Goal: Task Accomplishment & Management: Use online tool/utility

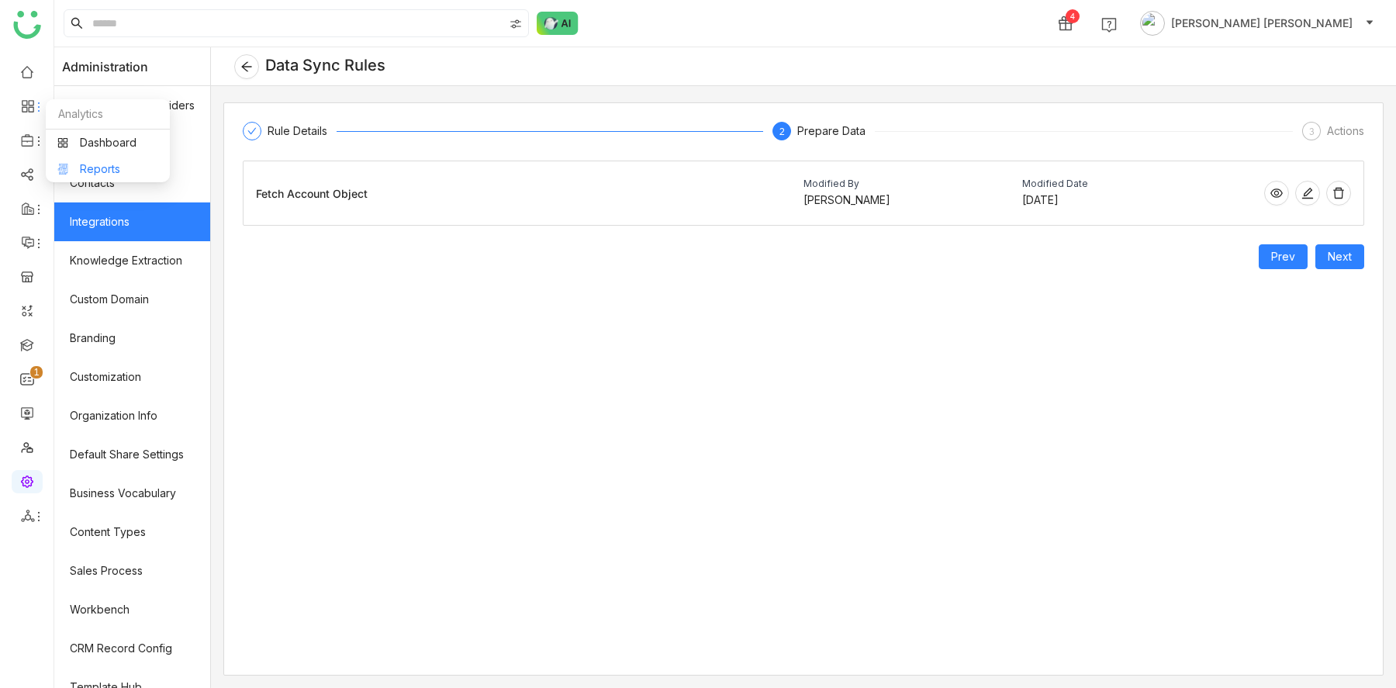
click at [92, 169] on link "Reports" at bounding box center [107, 169] width 101 height 11
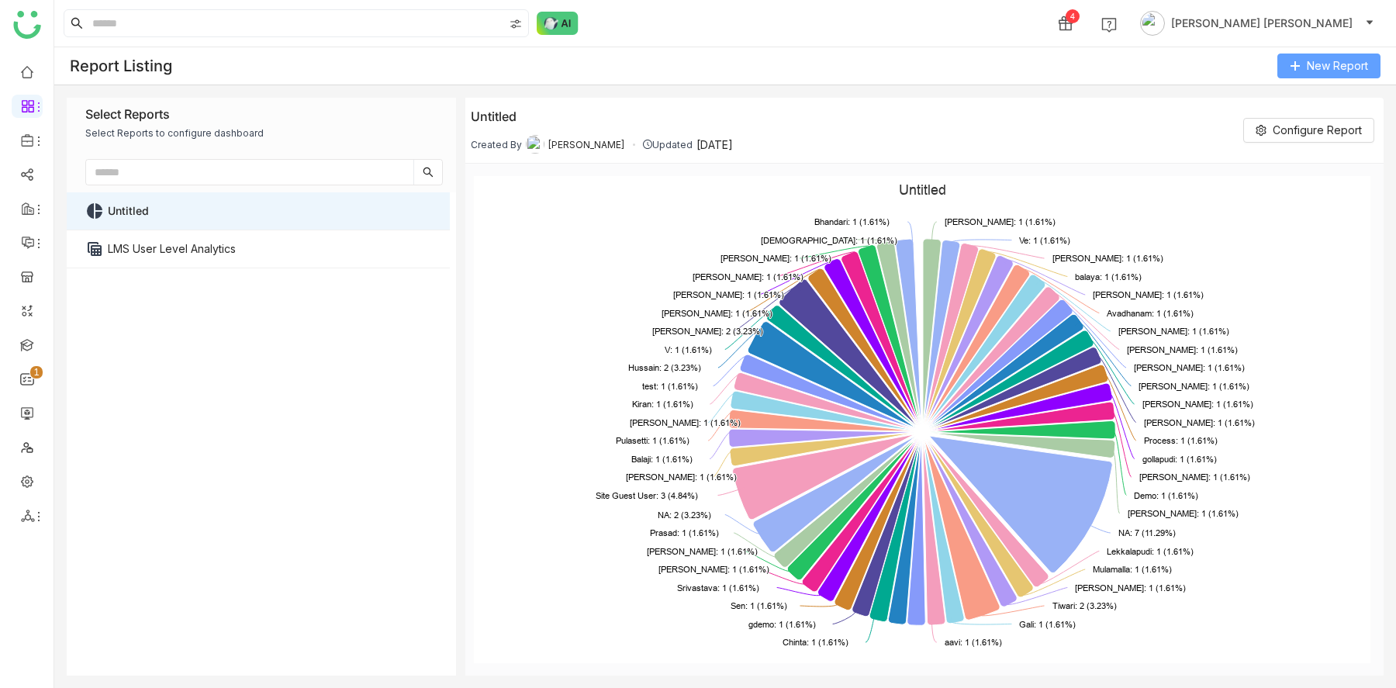
click at [1325, 67] on span "New Report" at bounding box center [1337, 65] width 61 height 17
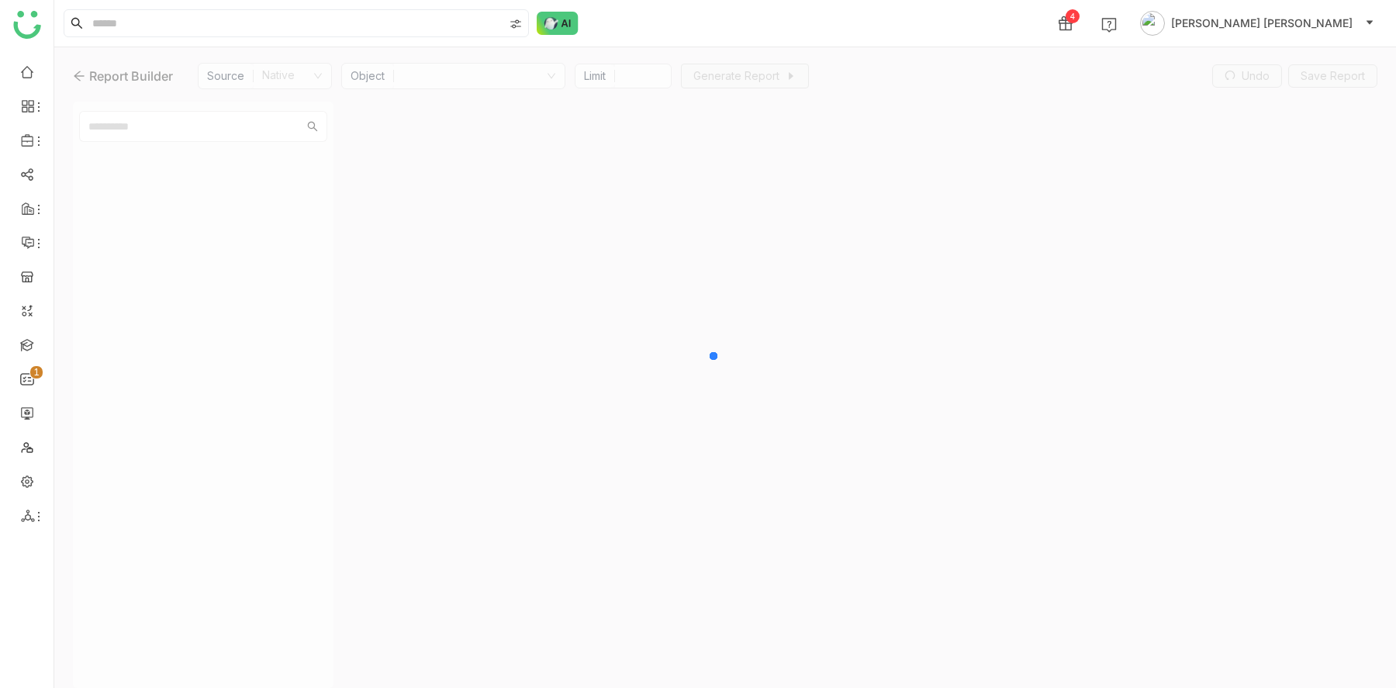
type input "***"
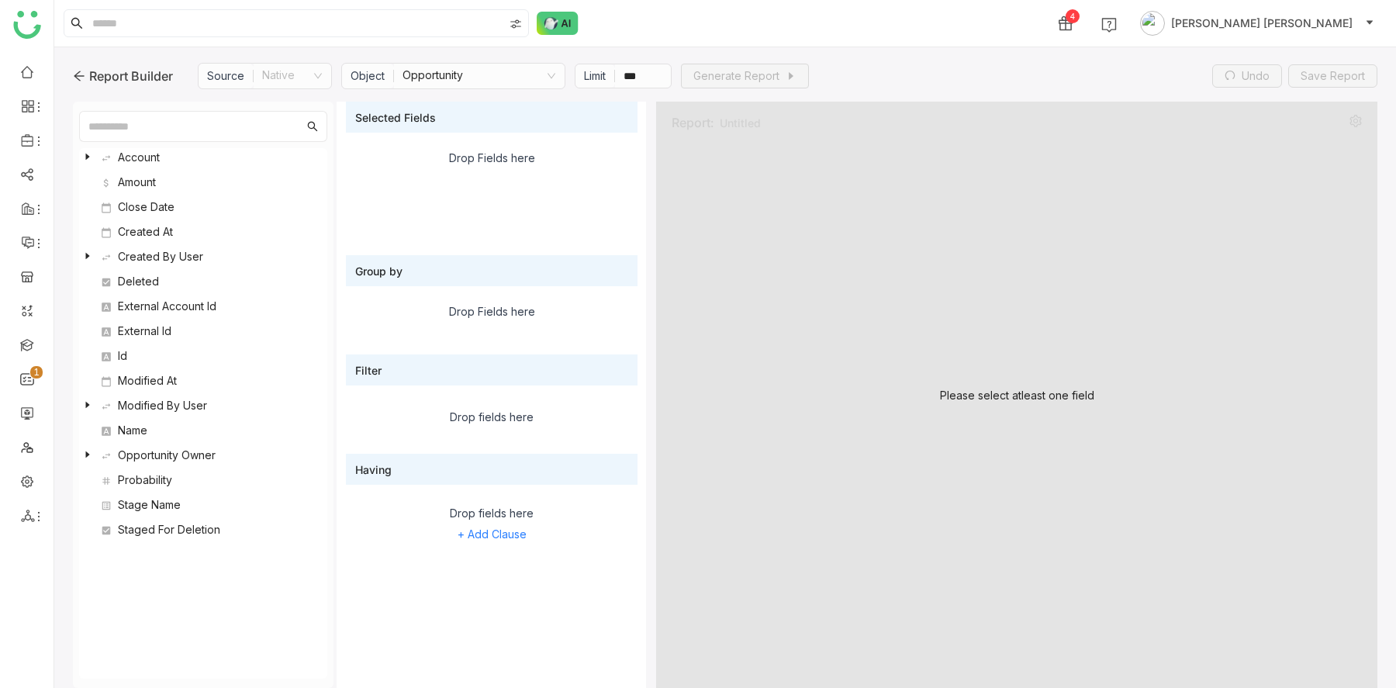
click at [298, 84] on nz-select-item "Native" at bounding box center [292, 76] width 60 height 25
click at [89, 150] on nz-tree-node-switcher at bounding box center [87, 157] width 9 height 19
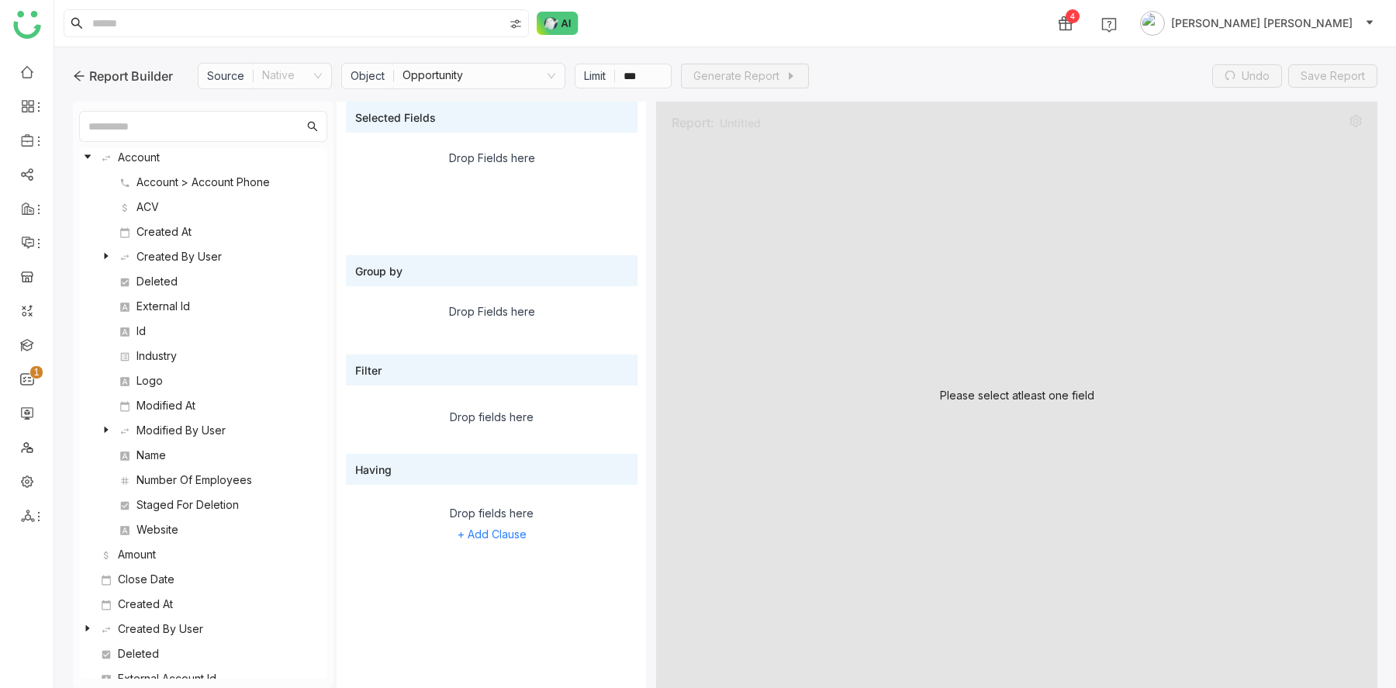
click at [89, 152] on icon at bounding box center [87, 156] width 9 height 9
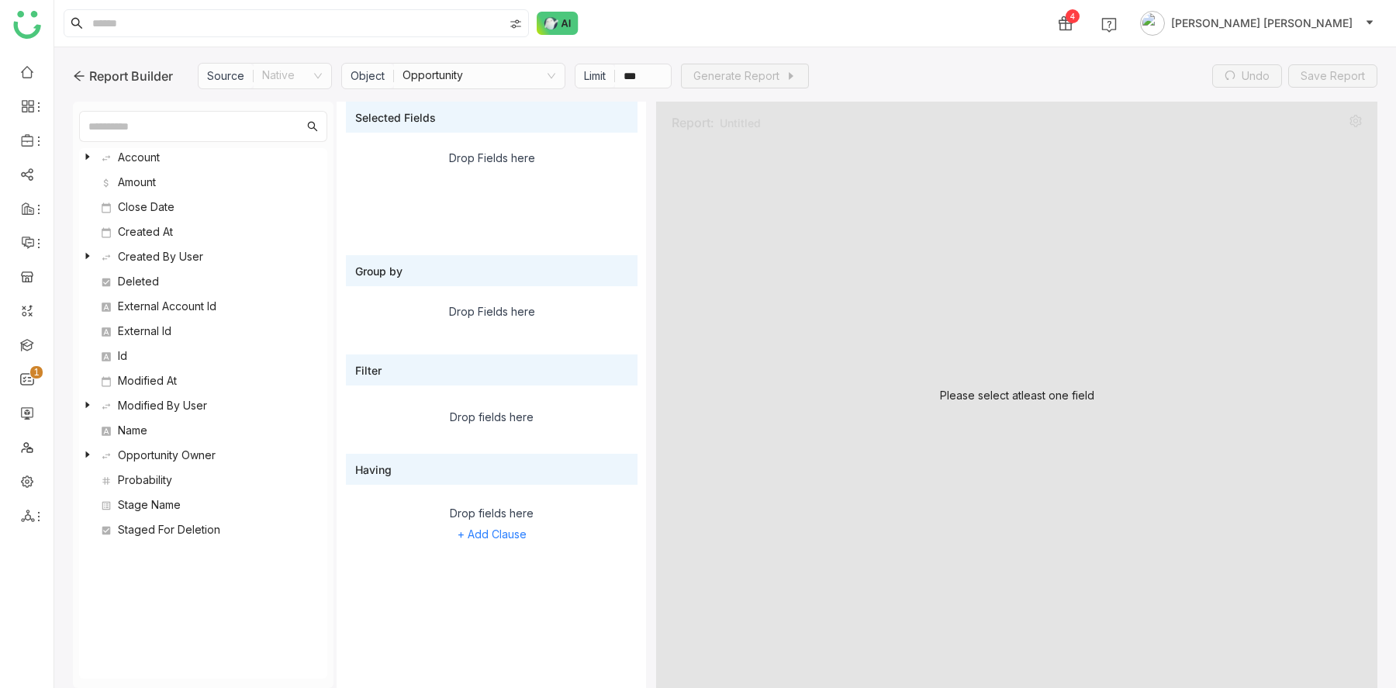
click at [288, 72] on nz-select-item "Native" at bounding box center [292, 76] width 60 height 25
click at [469, 81] on nz-select-item "Opportunity" at bounding box center [479, 76] width 154 height 25
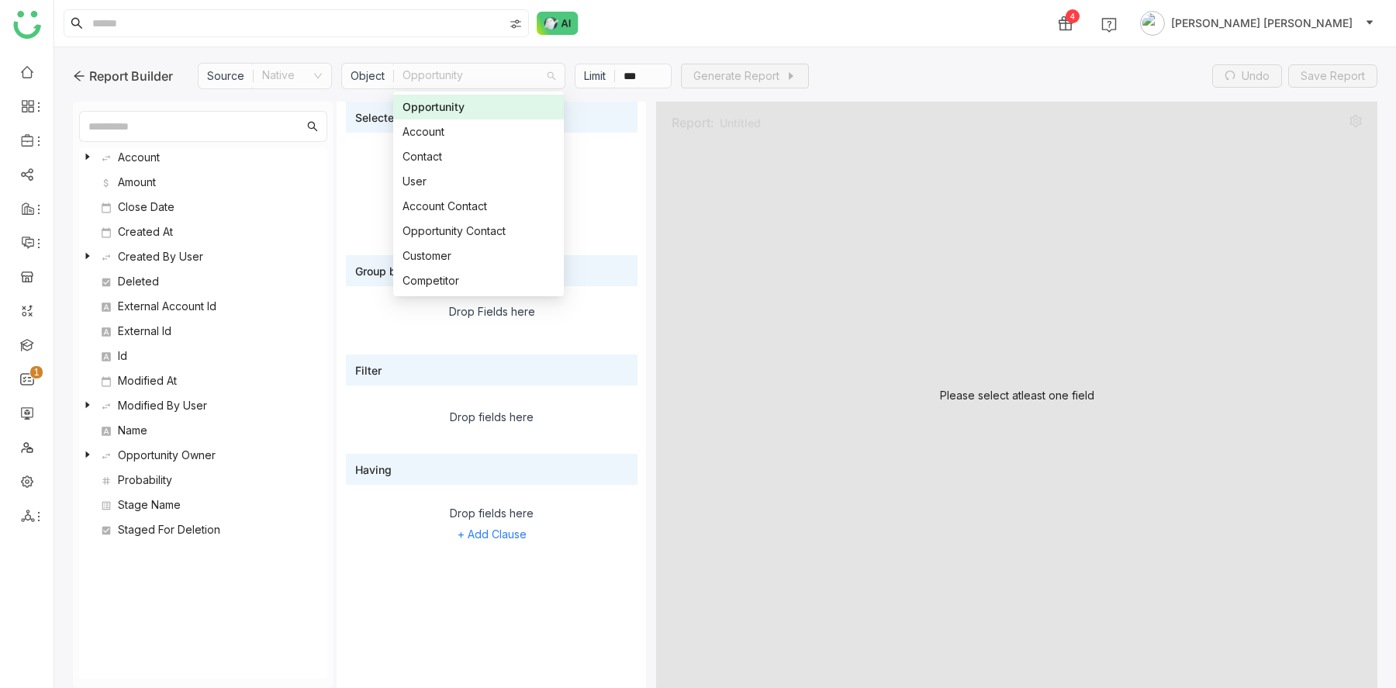
click at [461, 109] on div "Opportunity" at bounding box center [478, 106] width 152 height 17
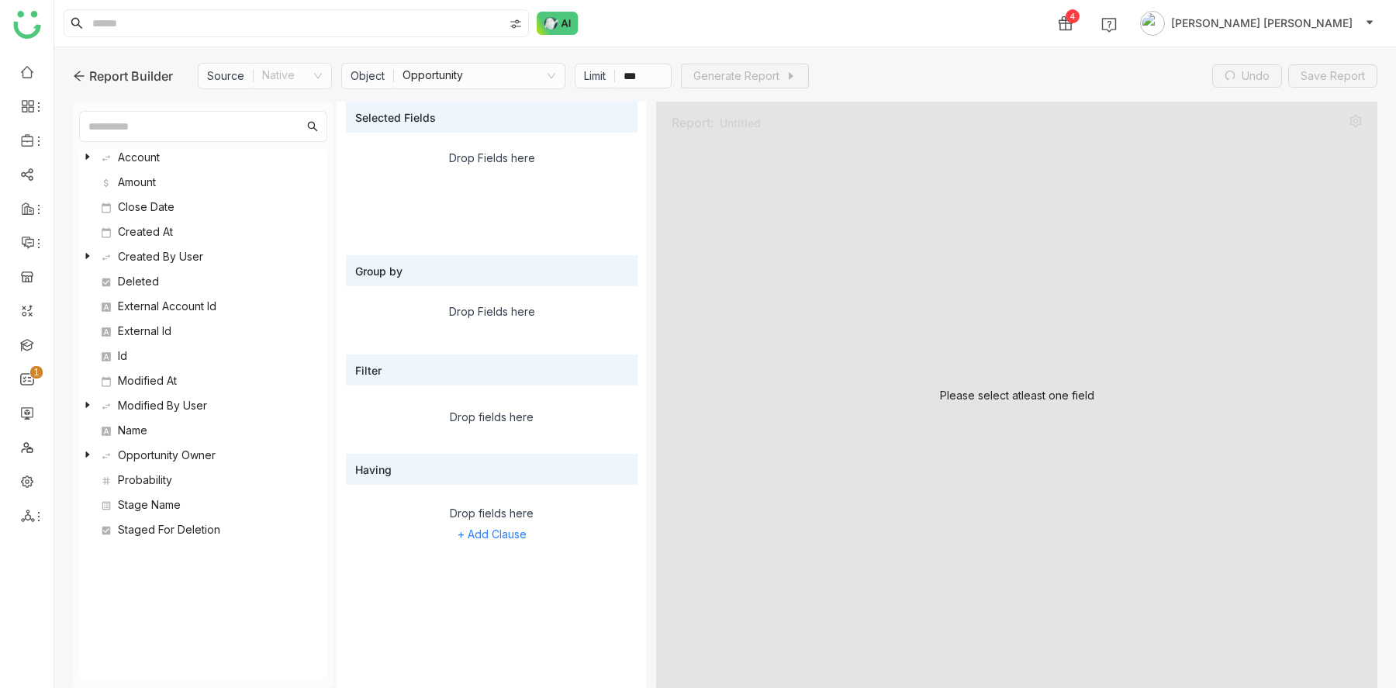
click at [86, 156] on icon at bounding box center [88, 157] width 4 height 6
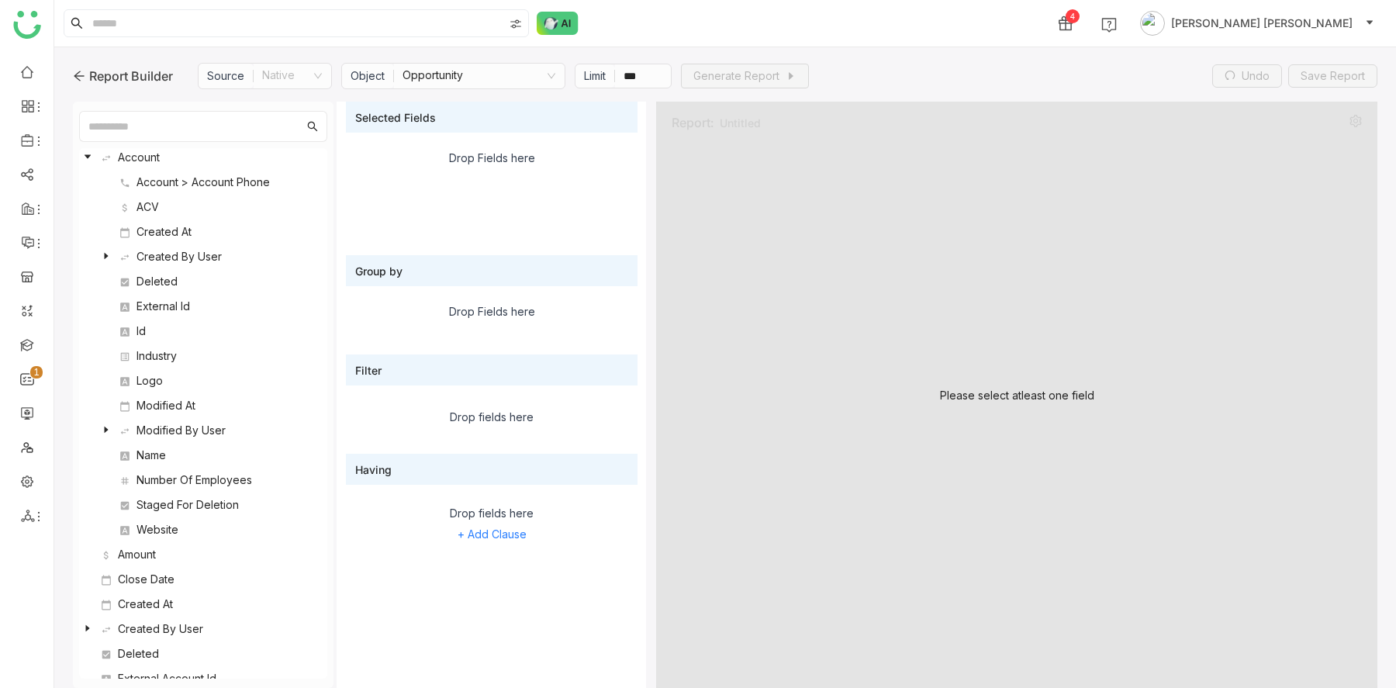
click at [161, 283] on div "Deleted" at bounding box center [212, 281] width 190 height 19
click at [168, 227] on div "Created At" at bounding box center [212, 232] width 190 height 19
drag, startPoint x: 168, startPoint y: 227, endPoint x: 475, endPoint y: 193, distance: 309.8
click at [475, 193] on div "Account Account > Account Phone ACV Created At Created By User Deleted External…" at bounding box center [725, 395] width 1342 height 586
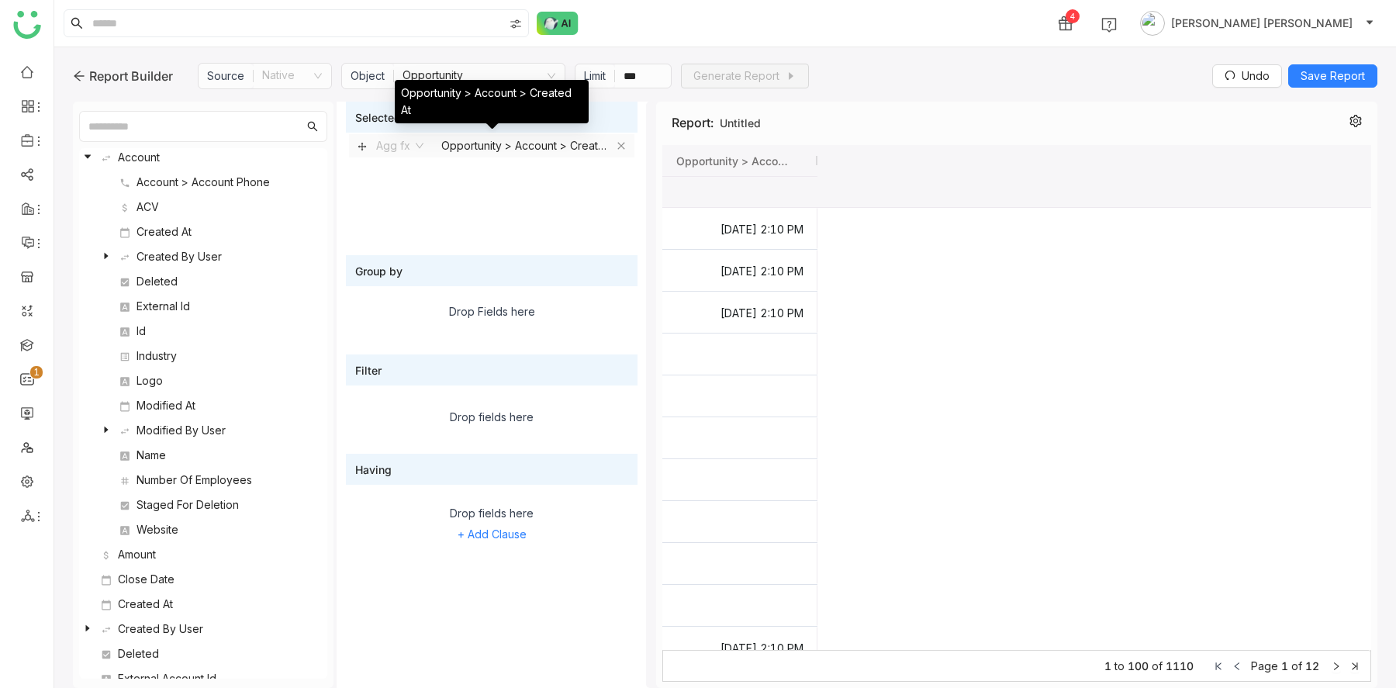
click at [624, 156] on nz-tag "Agg fx Opportunity > Account > Created At" at bounding box center [491, 145] width 285 height 23
click at [551, 78] on icon at bounding box center [551, 75] width 9 height 9
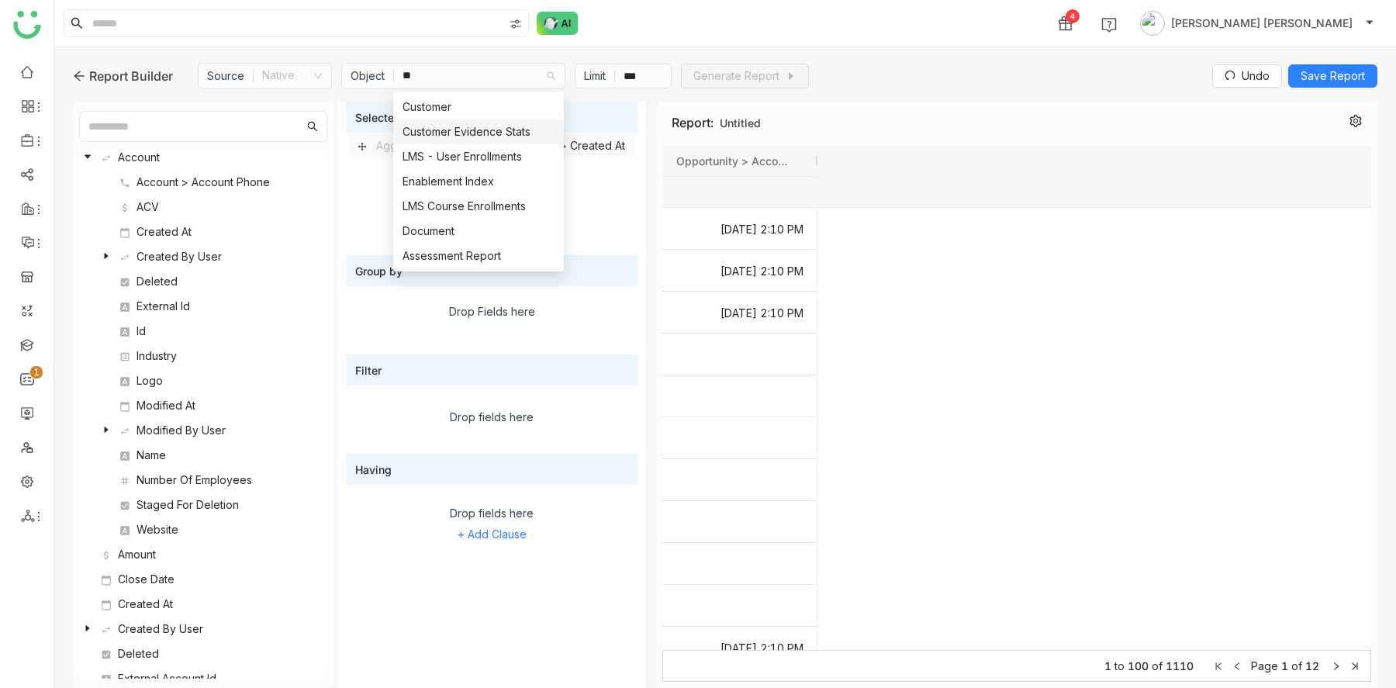
type input "*"
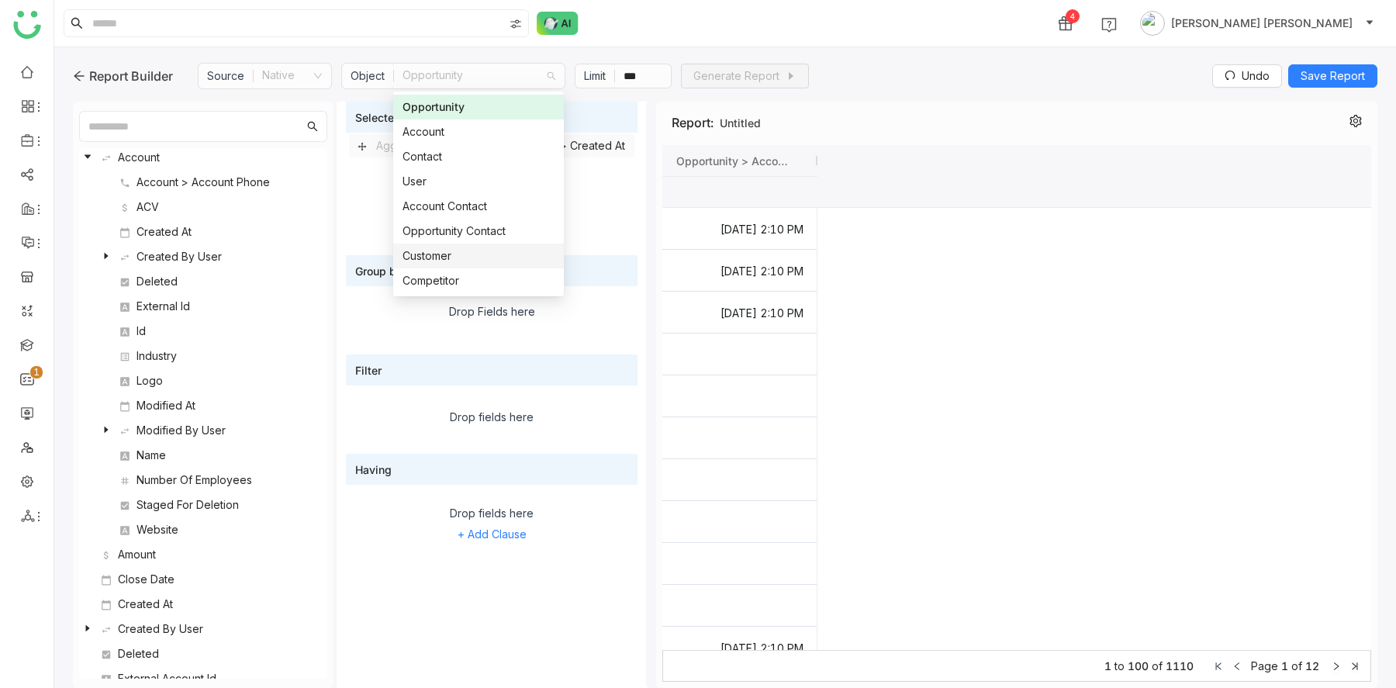
click at [641, 237] on div "Selected Fields Agg fx Opportunity > Account > Created At Group by Drop Fields …" at bounding box center [492, 395] width 304 height 586
